Goal: Task Accomplishment & Management: Use online tool/utility

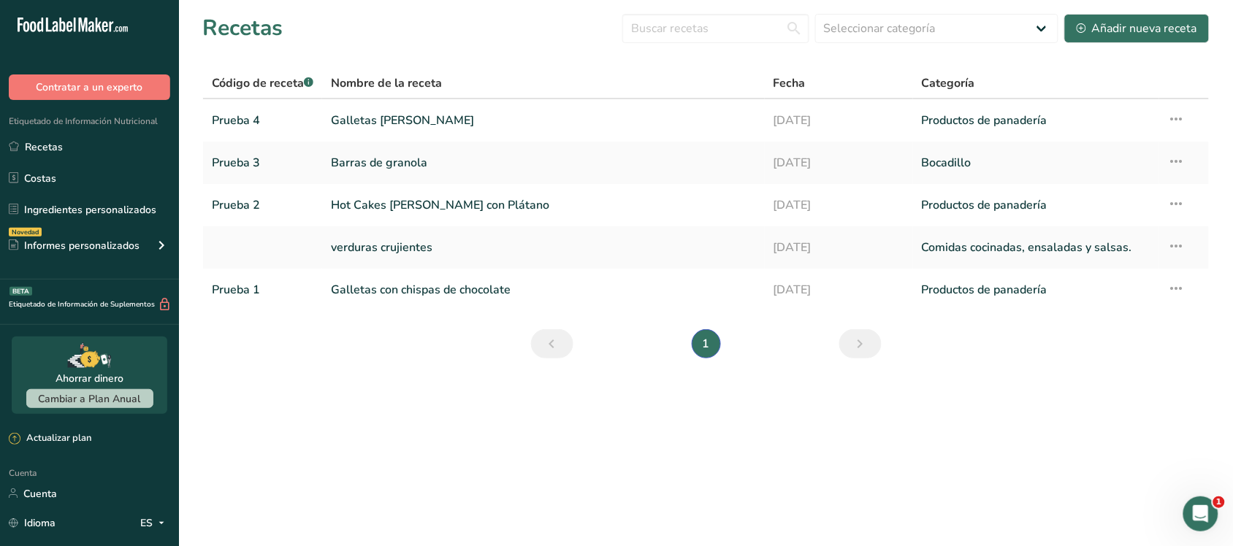
scroll to position [1, 0]
click at [439, 212] on font "Hot Cakes [PERSON_NAME] con Plátano" at bounding box center [440, 205] width 218 height 16
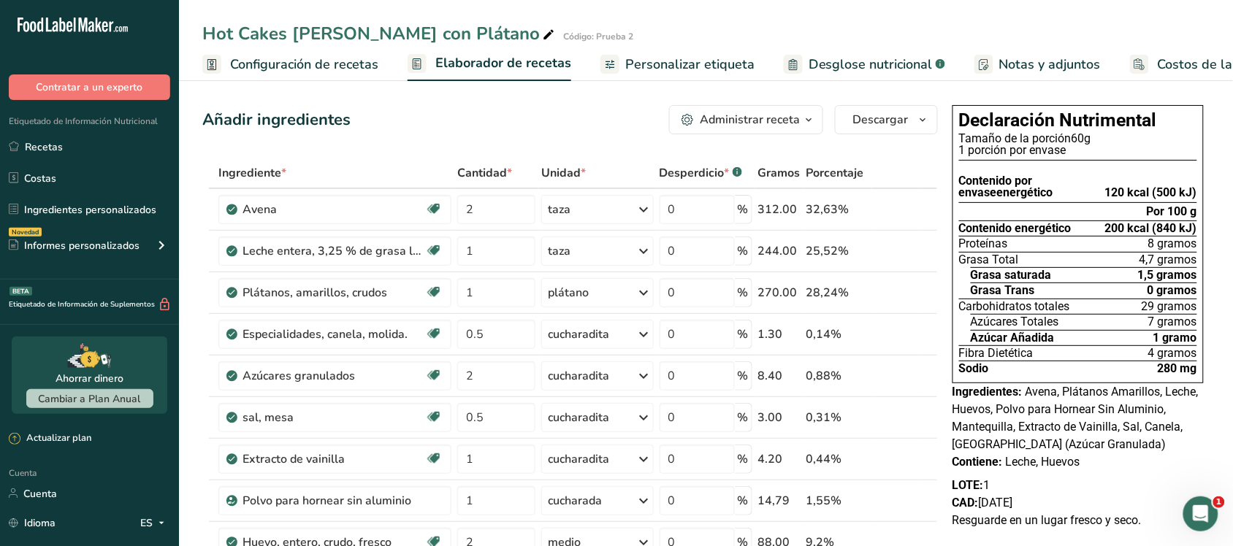
click at [1160, 66] on font "Costos de la receta" at bounding box center [1215, 64] width 117 height 18
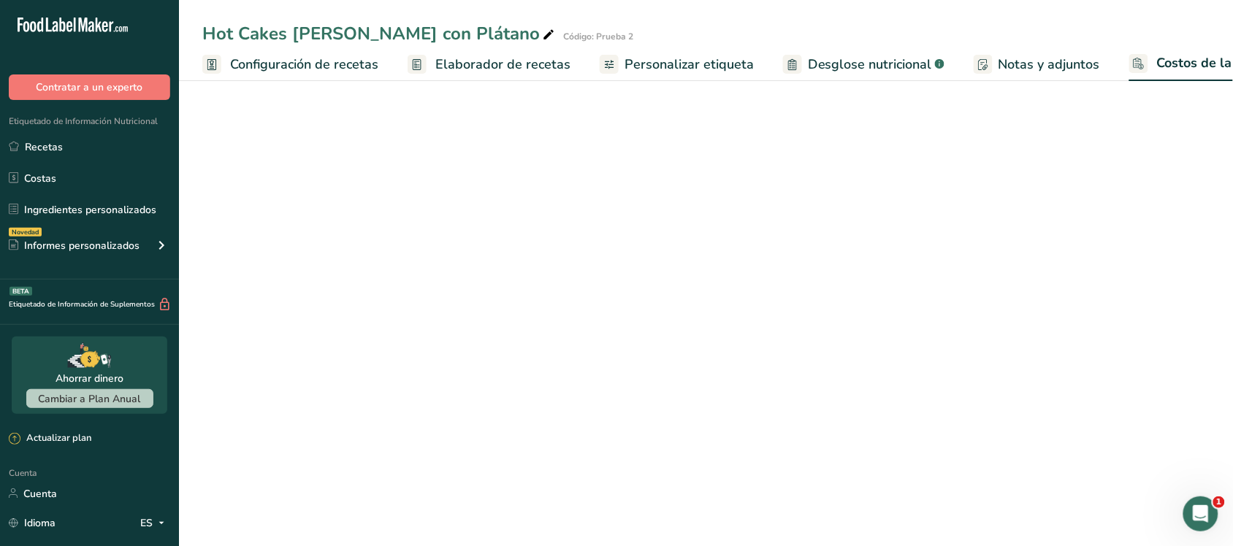
click at [263, 68] on font "Configuración de recetas" at bounding box center [304, 64] width 148 height 18
select select "1"
select select "5"
select select "1"
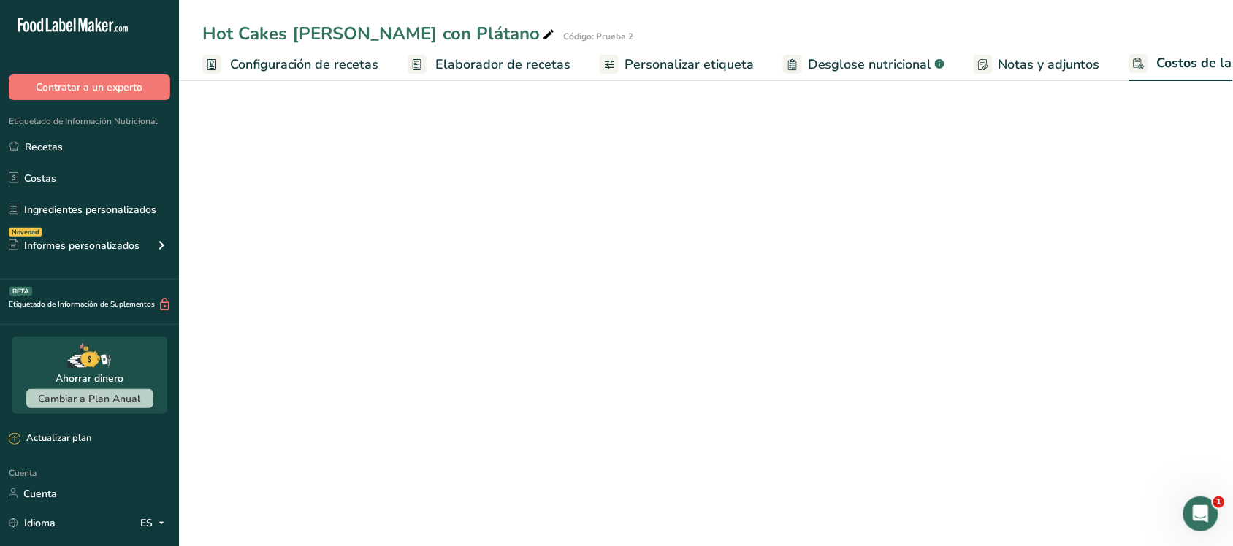
select select "5"
select select "1"
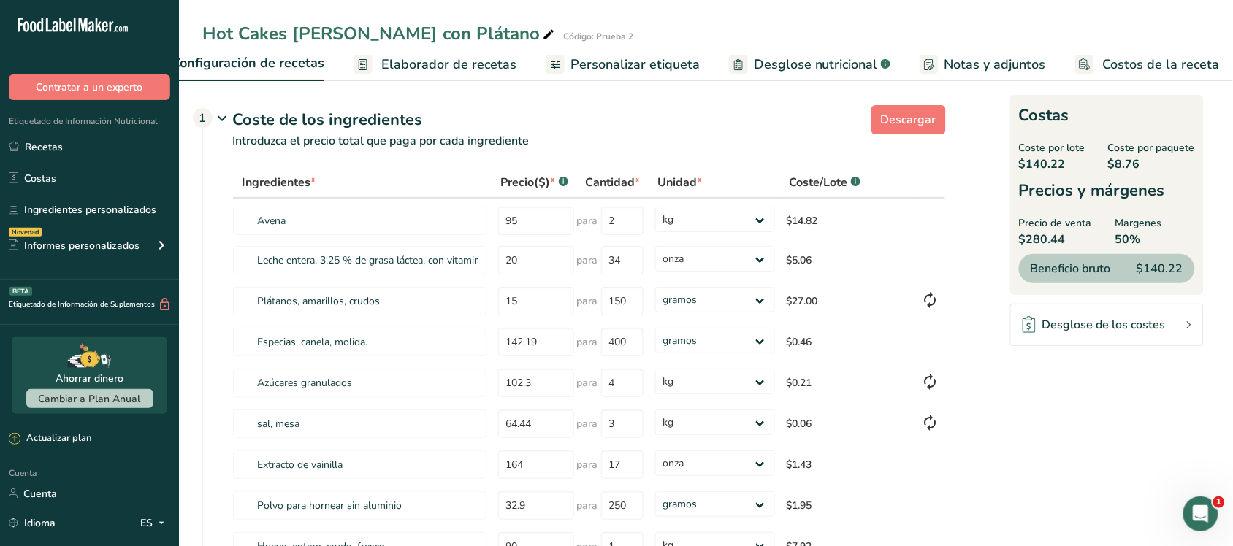
scroll to position [0, 5]
